Goal: Find specific page/section: Find specific page/section

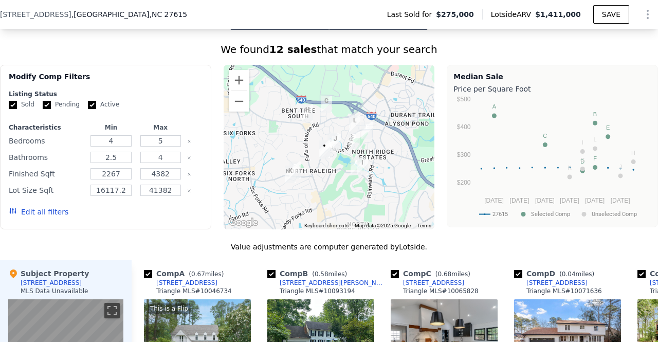
scroll to position [752, 0]
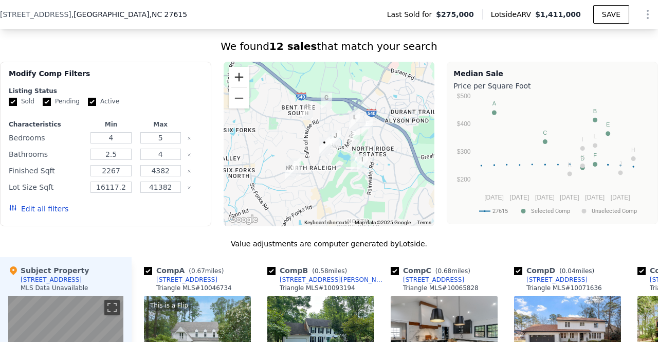
click at [239, 77] on button "Zoom in" at bounding box center [239, 77] width 21 height 21
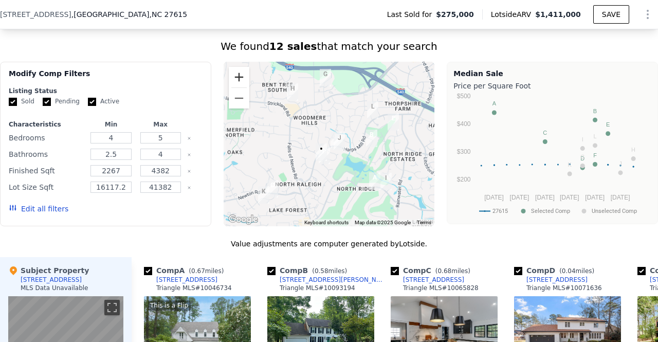
click at [239, 77] on button "Zoom in" at bounding box center [239, 77] width 21 height 21
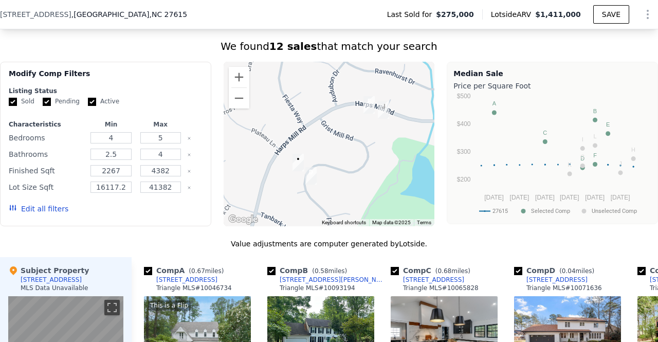
drag, startPoint x: 273, startPoint y: 169, endPoint x: 278, endPoint y: 114, distance: 55.2
click at [278, 114] on div at bounding box center [329, 144] width 211 height 164
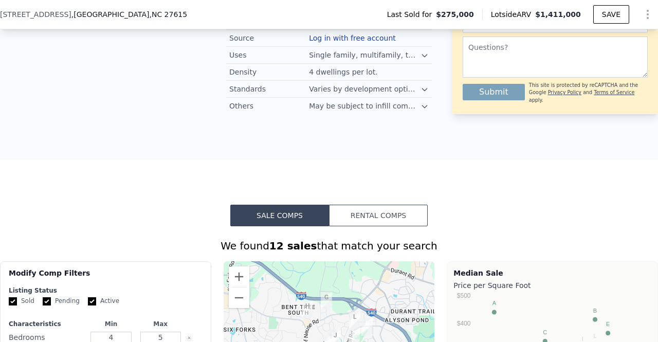
scroll to position [485, 0]
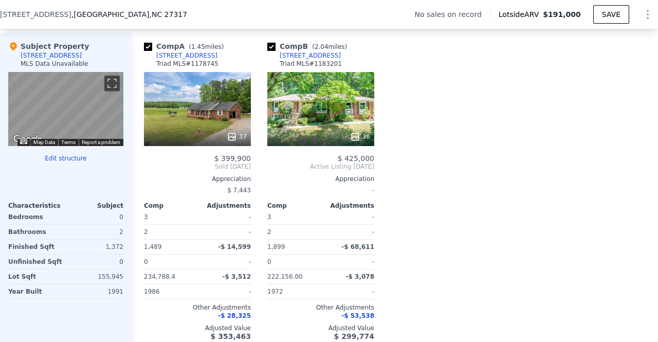
scroll to position [999, 0]
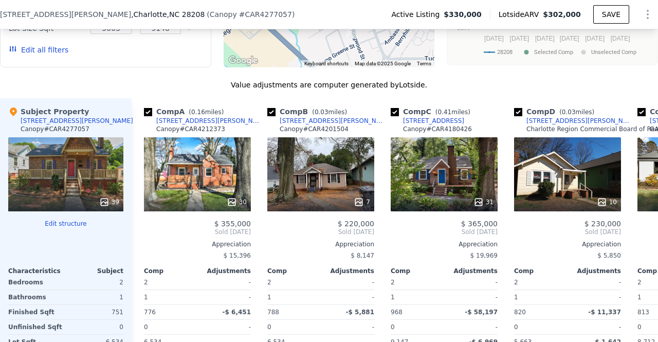
scroll to position [1137, 0]
